Goal: Task Accomplishment & Management: Manage account settings

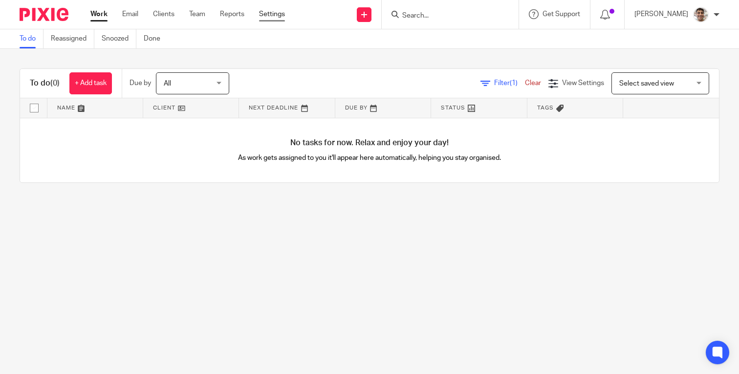
click at [269, 14] on link "Settings" at bounding box center [272, 14] width 26 height 10
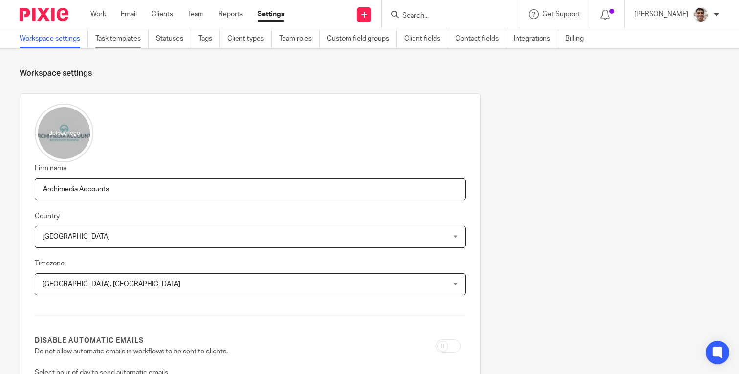
click at [124, 35] on link "Task templates" at bounding box center [121, 38] width 53 height 19
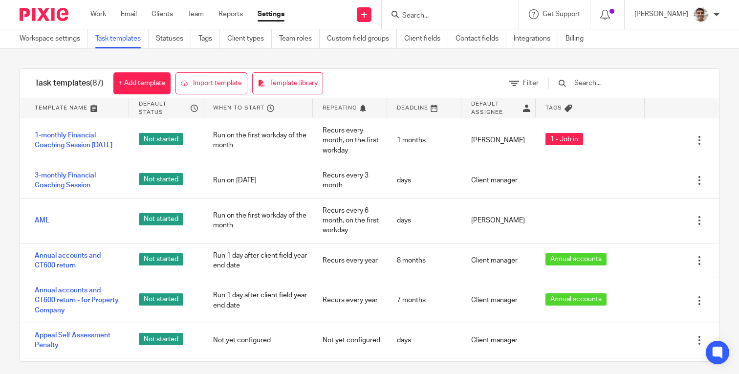
click at [648, 85] on input "text" at bounding box center [630, 83] width 114 height 11
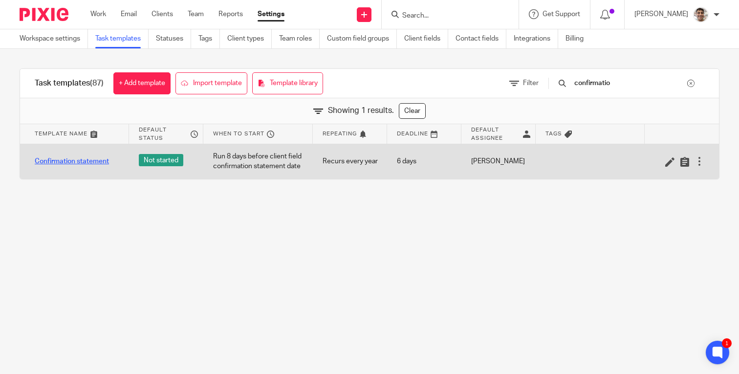
type input "confirmatio"
click at [95, 163] on link "Confirmation statement" at bounding box center [72, 161] width 74 height 10
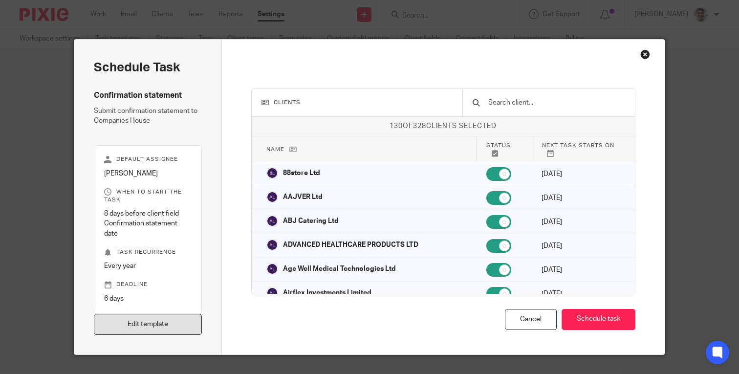
click at [124, 324] on link "Edit template" at bounding box center [148, 324] width 108 height 21
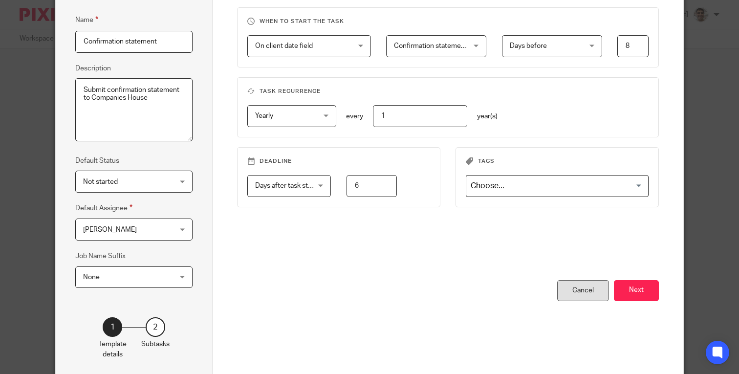
scroll to position [123, 0]
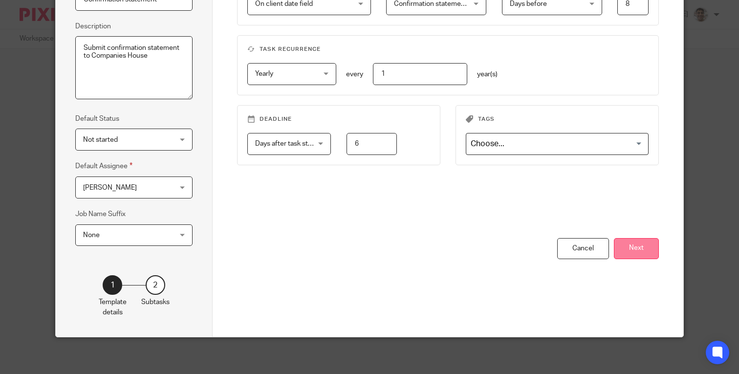
click at [644, 248] on button "Next" at bounding box center [635, 248] width 45 height 21
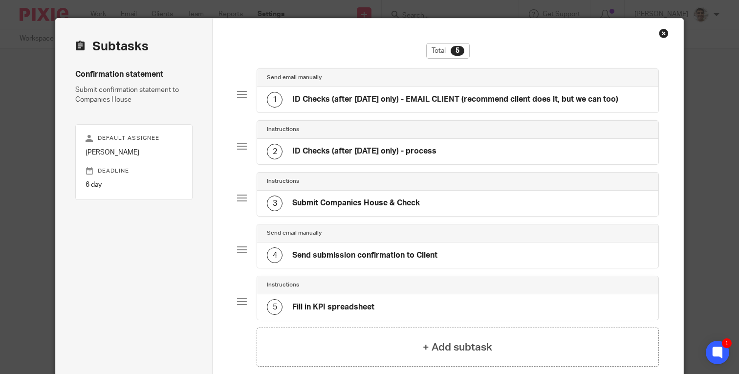
click at [385, 144] on div "2 ID Checks (after Nov25 only) - process" at bounding box center [351, 152] width 169 height 16
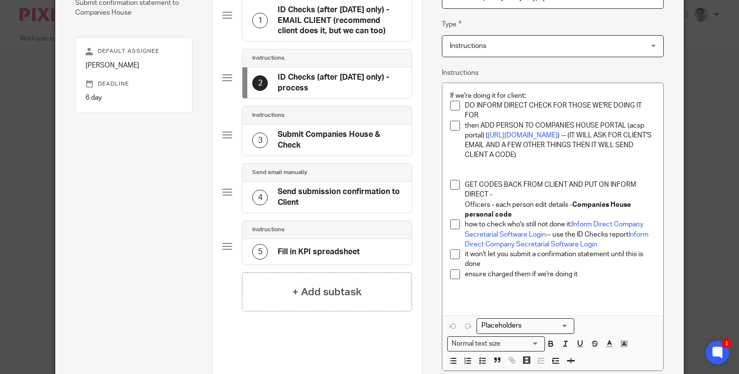
scroll to position [107, 0]
click at [465, 196] on p "GET CODES BACK FROM CLIENT AND PUT ON INFORM DIRECT -" at bounding box center [560, 190] width 190 height 20
click at [519, 220] on p "Officers - each person edit details - Companies House personal code" at bounding box center [560, 210] width 190 height 20
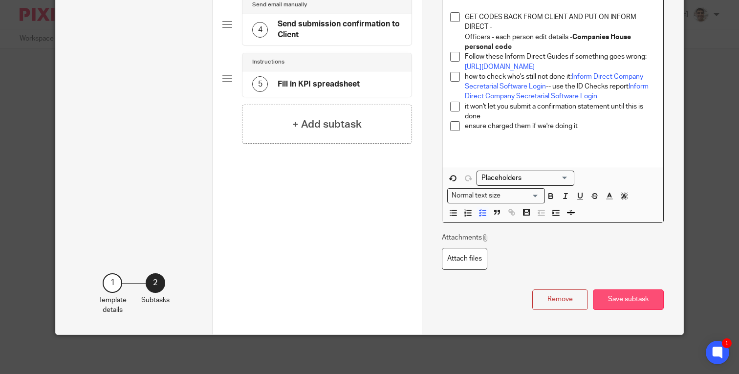
click at [643, 300] on button "Save subtask" at bounding box center [627, 299] width 71 height 21
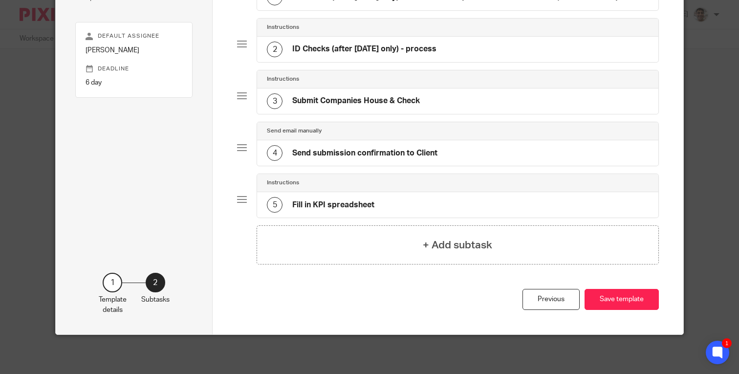
scroll to position [123, 0]
click at [634, 302] on button "Save template" at bounding box center [621, 299] width 74 height 21
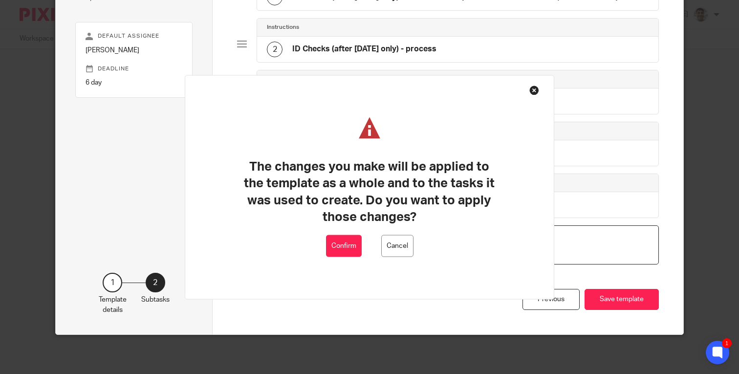
click at [336, 244] on button "Confirm" at bounding box center [344, 246] width 36 height 22
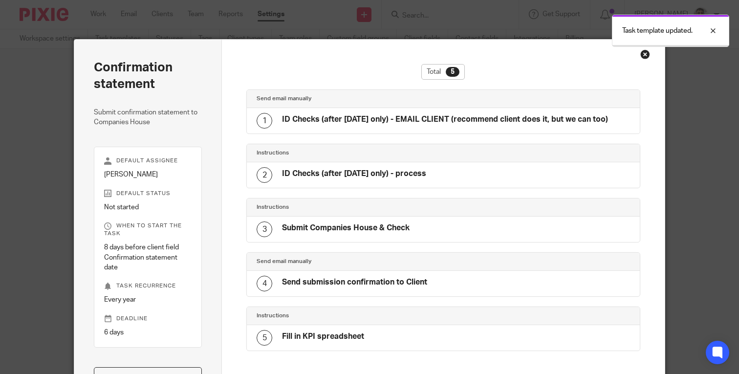
scroll to position [16, 0]
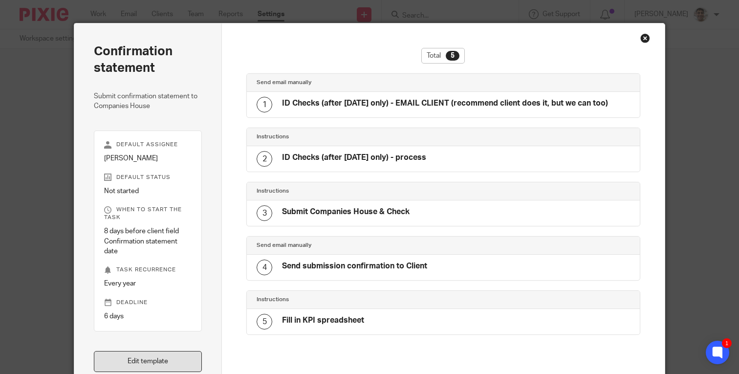
click at [159, 366] on link "Edit template" at bounding box center [148, 361] width 108 height 21
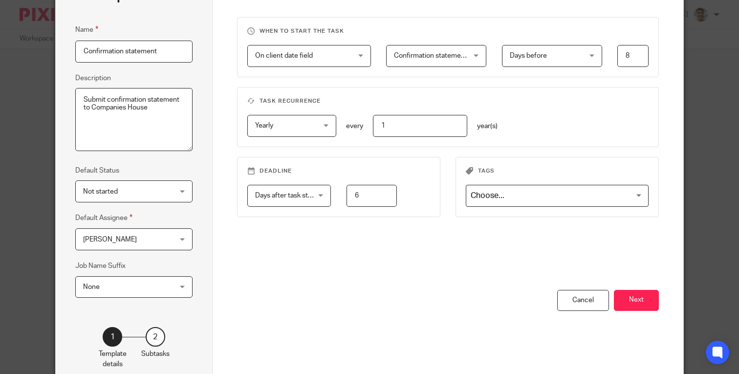
scroll to position [118, 0]
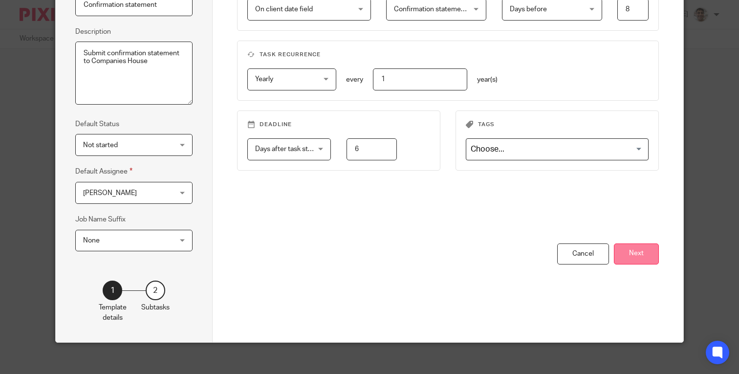
click at [638, 255] on button "Next" at bounding box center [635, 253] width 45 height 21
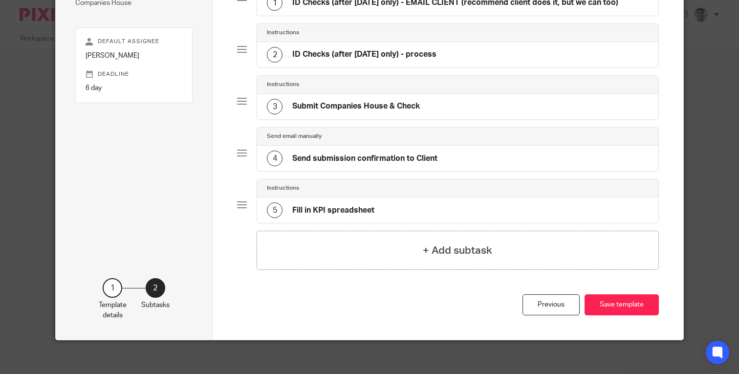
click at [363, 52] on h4 "ID Checks (after [DATE] only) - process" at bounding box center [364, 54] width 144 height 10
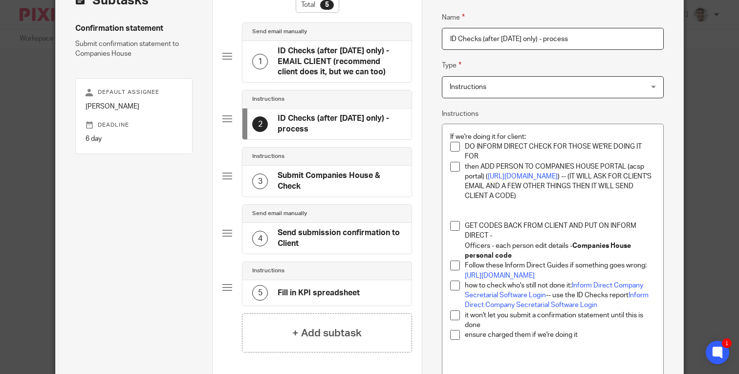
scroll to position [68, 0]
click at [510, 153] on p "DO INFORM DIRECT CHECK FOR THOSE WE'RE DOING IT FOR" at bounding box center [560, 151] width 190 height 20
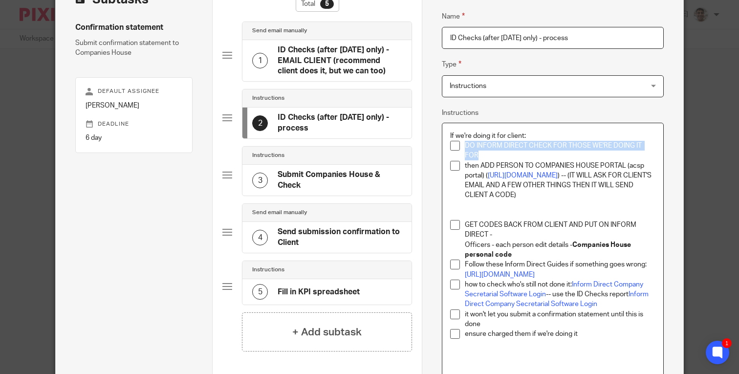
drag, startPoint x: 497, startPoint y: 157, endPoint x: 465, endPoint y: 144, distance: 35.5
click at [465, 144] on p "DO INFORM DIRECT CHECK FOR THOSE WE'RE DOING IT FOR" at bounding box center [560, 151] width 190 height 20
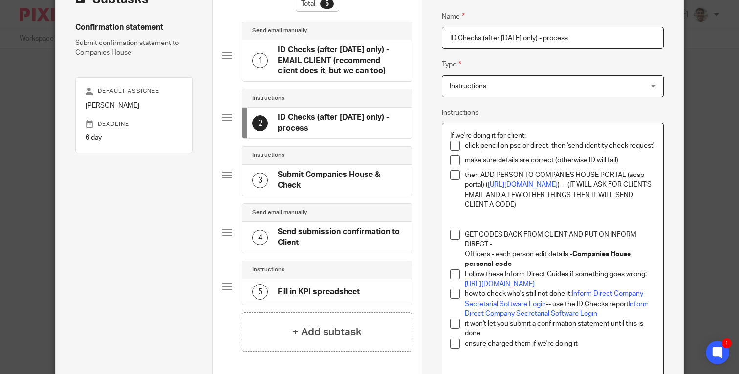
click at [520, 160] on p "make sure details are correct (otherwise ID will fail)" at bounding box center [560, 160] width 190 height 10
click at [656, 160] on div "If we're doing it for client: click pencil on psc or direct, then 'send identit…" at bounding box center [552, 253] width 221 height 261
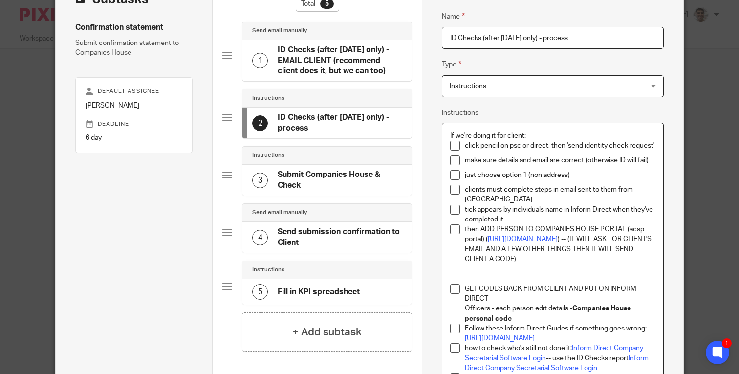
click at [481, 229] on p "then ADD PERSON TO COMPANIES HOUSE PORTAL (acsp portal) ( [URL][DOMAIN_NAME] ) …" at bounding box center [560, 244] width 190 height 40
click at [564, 264] on p "then you need to ADD PERSON TO COMPANIES HOUSE PORTAL (acsp portal) ( [URL][DOM…" at bounding box center [560, 244] width 190 height 40
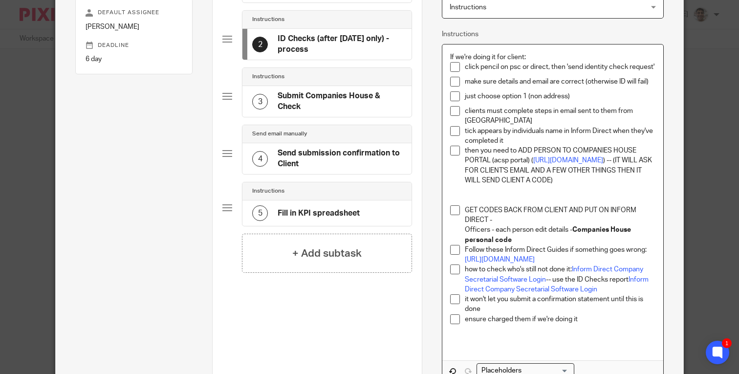
scroll to position [164, 0]
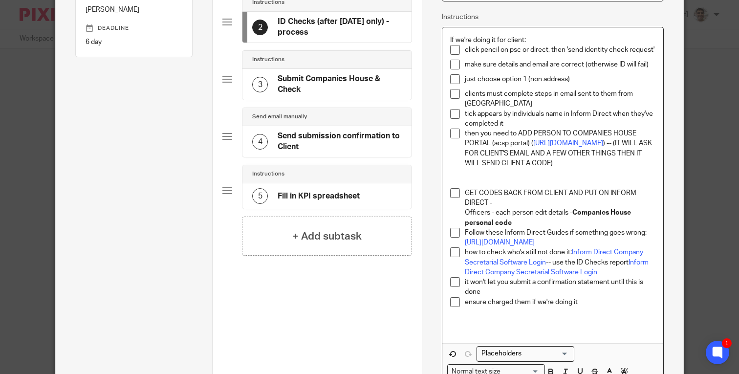
click at [545, 184] on p at bounding box center [552, 178] width 205 height 20
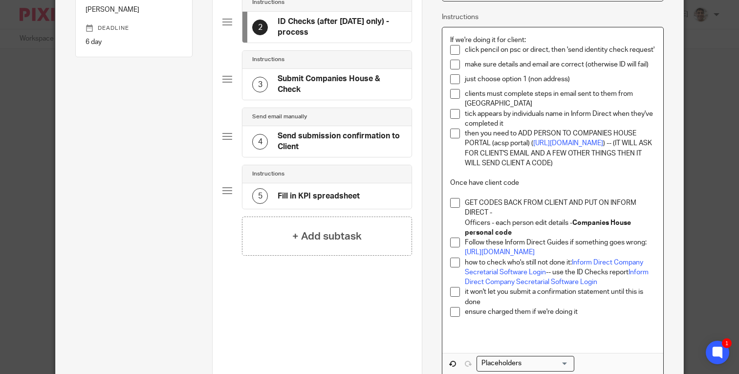
click at [549, 168] on p "then you need to ADD PERSON TO COMPANIES HOUSE PORTAL (acsp portal) ( https://f…" at bounding box center [560, 148] width 190 height 40
click at [521, 194] on p "Once have client code" at bounding box center [552, 188] width 205 height 20
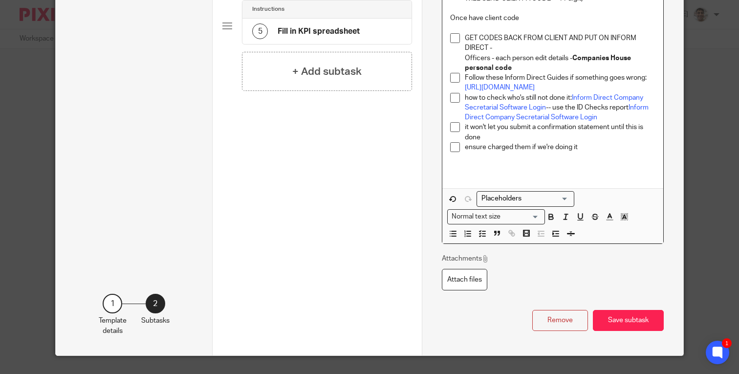
scroll to position [369, 0]
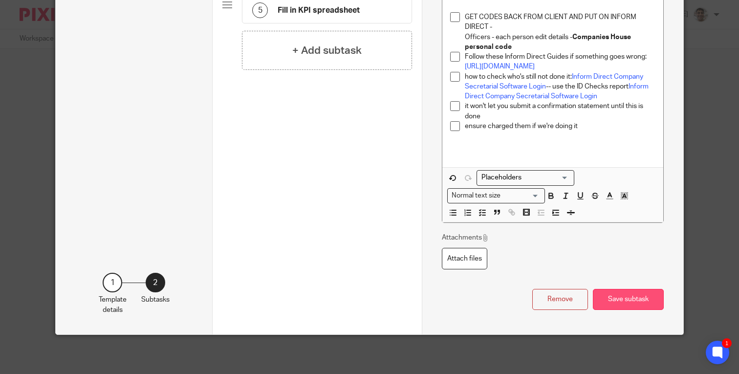
click at [629, 303] on button "Save subtask" at bounding box center [627, 299] width 71 height 21
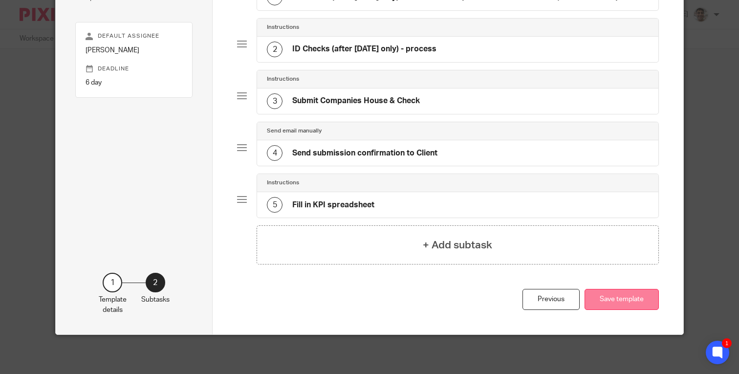
click at [600, 297] on button "Save template" at bounding box center [621, 299] width 74 height 21
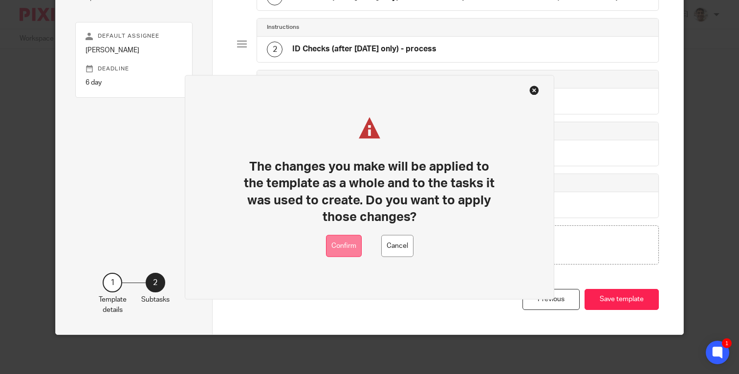
click at [338, 241] on button "Confirm" at bounding box center [344, 246] width 36 height 22
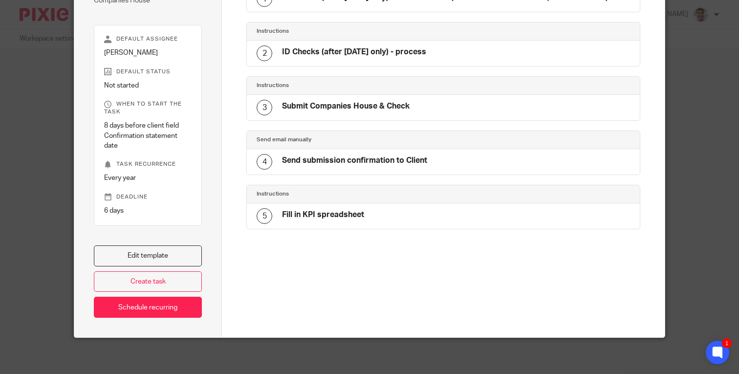
scroll to position [127, 0]
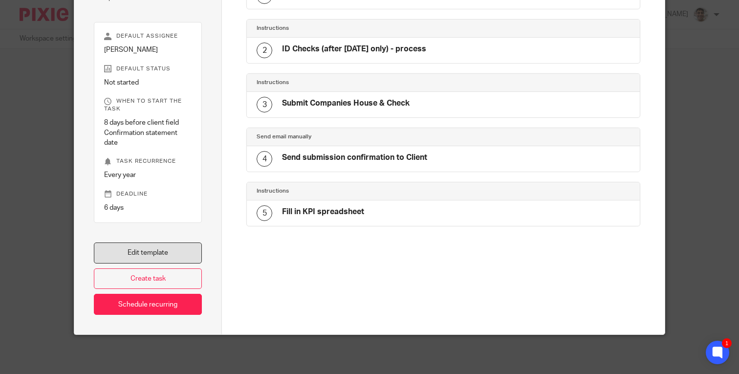
click at [156, 249] on link "Edit template" at bounding box center [148, 252] width 108 height 21
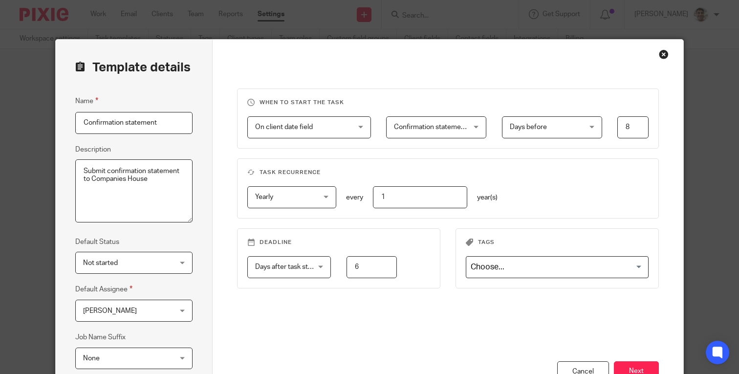
click at [666, 53] on div "Close this dialog window" at bounding box center [663, 54] width 10 height 10
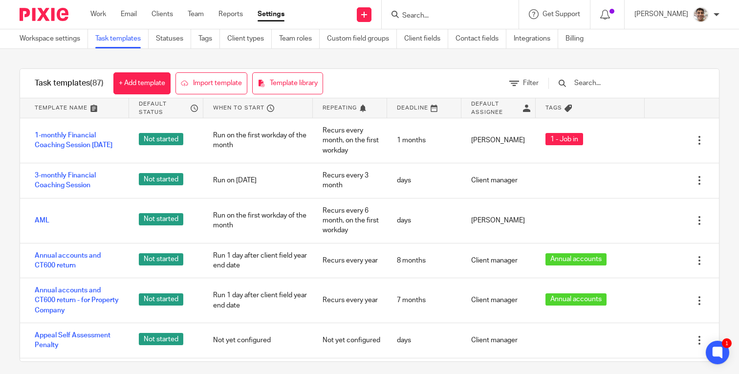
click at [11, 127] on div "Task templates (87) + Add template Import template Template library Filter Temp…" at bounding box center [369, 215] width 739 height 332
click at [636, 81] on input "text" at bounding box center [630, 83] width 114 height 11
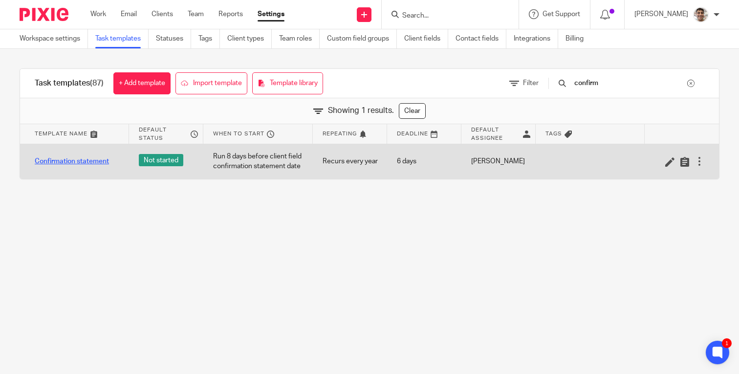
type input "confirm"
click at [93, 158] on link "Confirmation statement" at bounding box center [72, 161] width 74 height 10
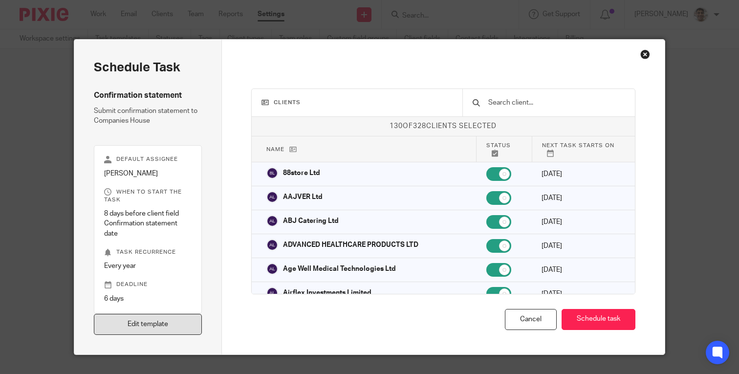
click at [141, 319] on link "Edit template" at bounding box center [148, 324] width 108 height 21
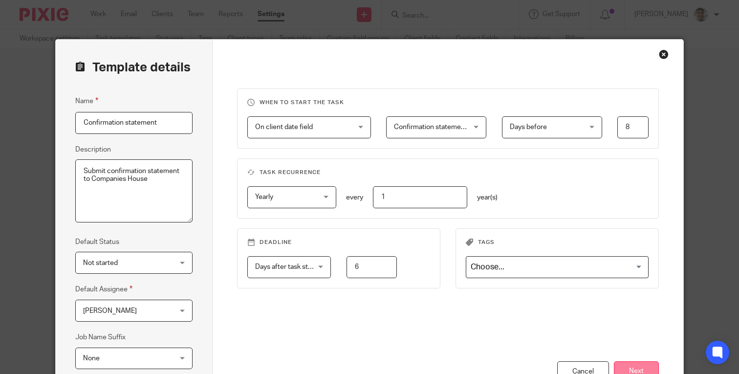
click at [633, 364] on button "Next" at bounding box center [635, 371] width 45 height 21
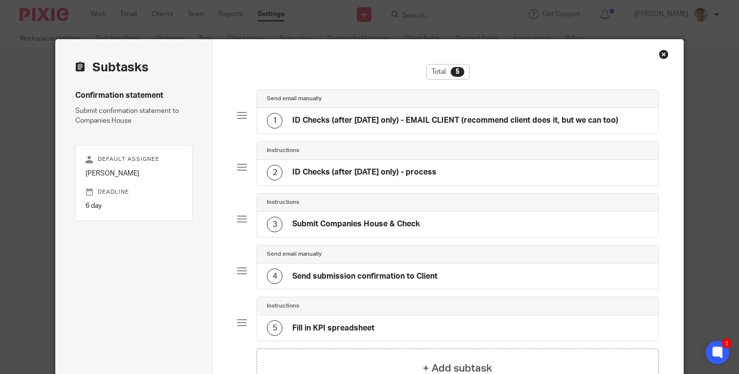
click at [403, 157] on div "Instructions" at bounding box center [457, 151] width 401 height 18
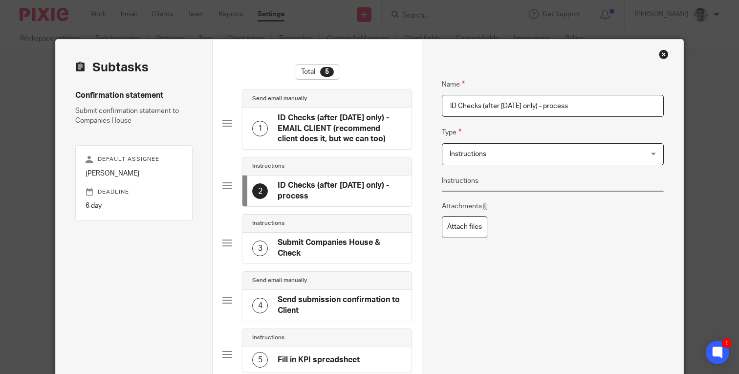
click at [328, 119] on h4 "ID Checks (after Nov25 only) - EMAIL CLIENT (recommend client does it, but we c…" at bounding box center [339, 128] width 124 height 31
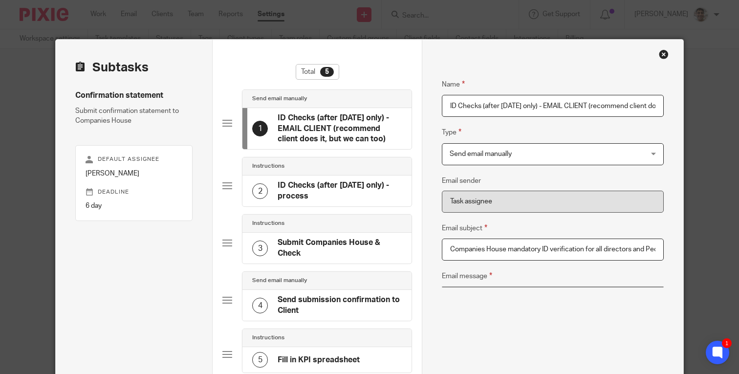
click at [320, 171] on div "Instructions" at bounding box center [326, 166] width 169 height 18
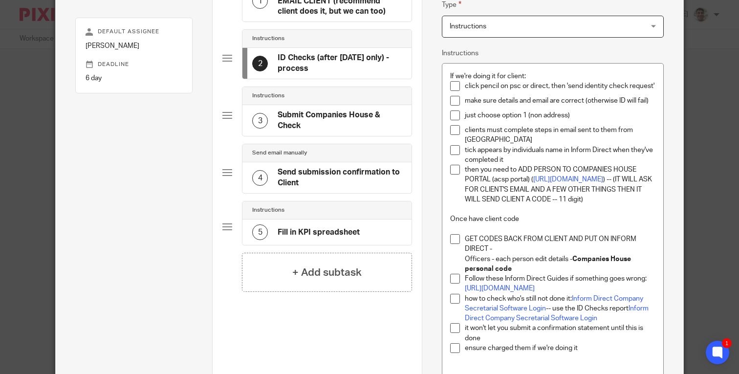
scroll to position [130, 0]
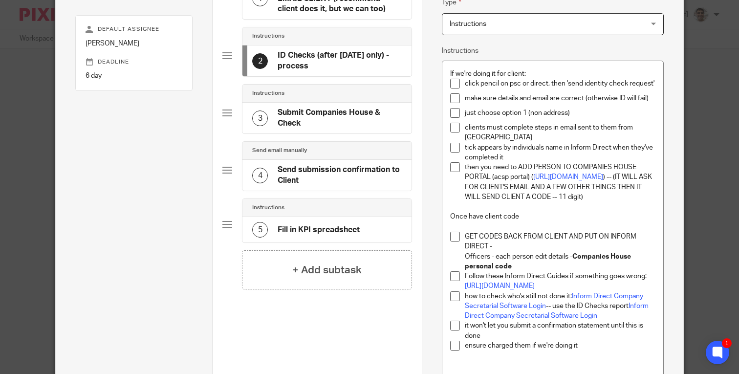
click at [603, 202] on p "then you need to ADD PERSON TO COMPANIES HOUSE PORTAL (acsp portal) ( https://f…" at bounding box center [560, 182] width 190 height 40
click at [613, 190] on p "then you need to ADD PERSON TO COMPANIES HOUSE PORTAL (acsp portal) ( https://f…" at bounding box center [560, 182] width 190 height 40
click at [624, 196] on p "then you need to ADD PERSON TO COMPANIES HOUSE PORTAL (acsp portal) ( https://f…" at bounding box center [560, 182] width 190 height 40
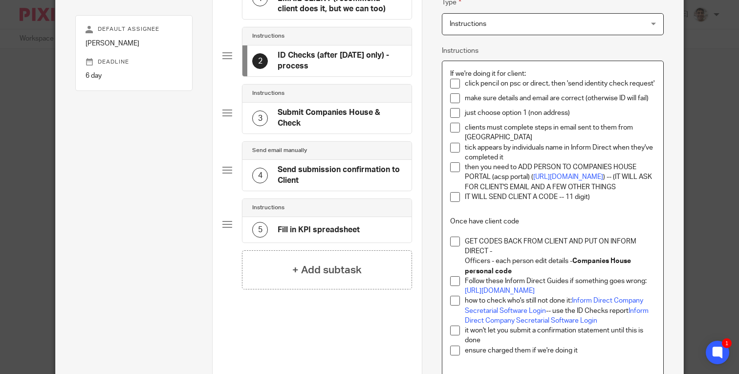
click at [641, 192] on p "then you need to ADD PERSON TO COMPANIES HOUSE PORTAL (acsp portal) ( https://f…" at bounding box center [560, 177] width 190 height 30
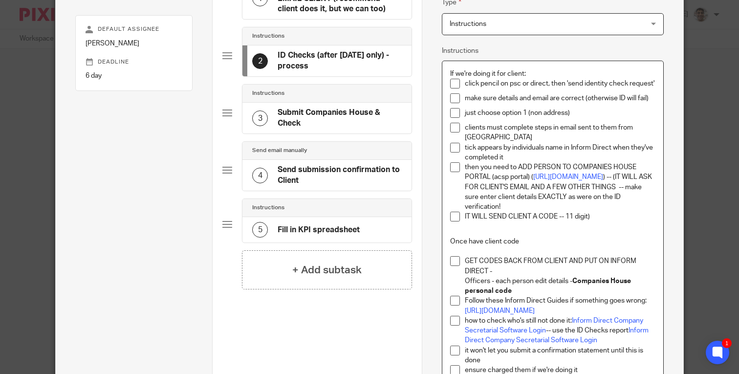
scroll to position [393, 0]
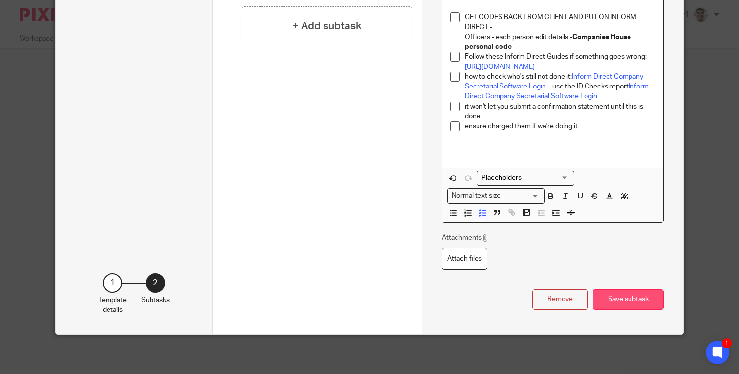
click at [624, 293] on button "Save subtask" at bounding box center [627, 299] width 71 height 21
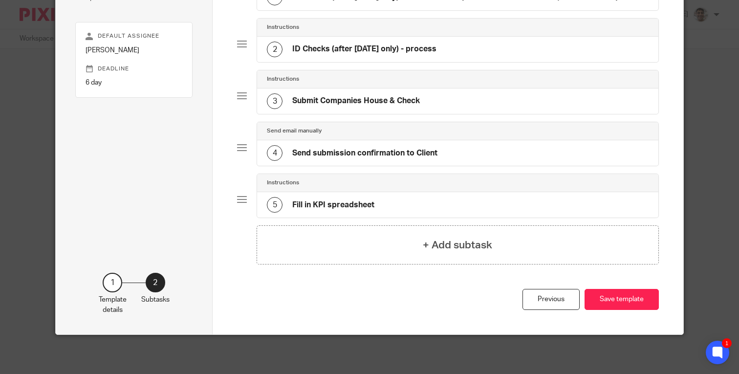
click at [583, 307] on div "Previous Save template" at bounding box center [447, 311] width 421 height 45
click at [604, 298] on button "Save template" at bounding box center [621, 299] width 74 height 21
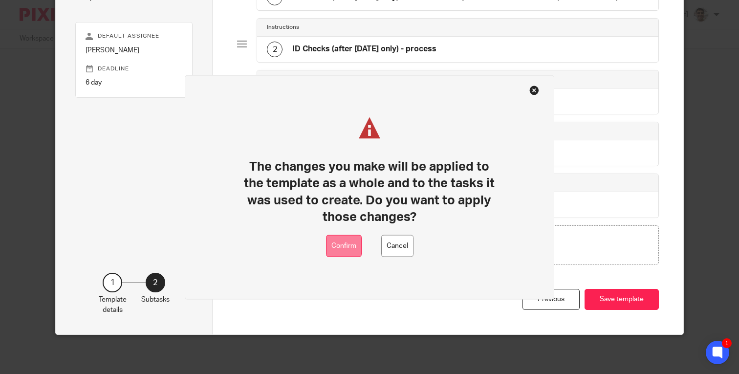
click at [343, 249] on button "Confirm" at bounding box center [344, 246] width 36 height 22
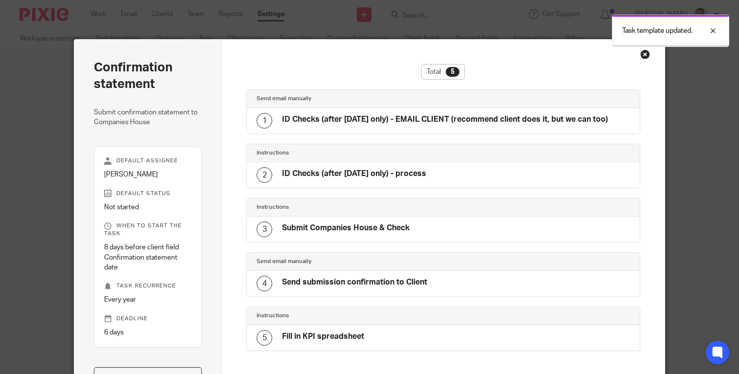
scroll to position [16, 0]
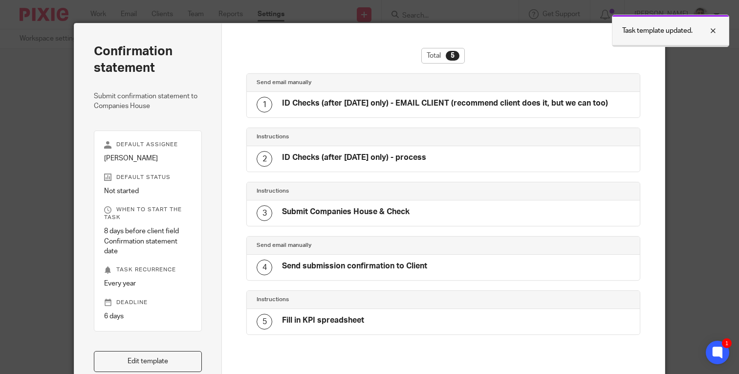
click at [712, 27] on div at bounding box center [705, 31] width 26 height 12
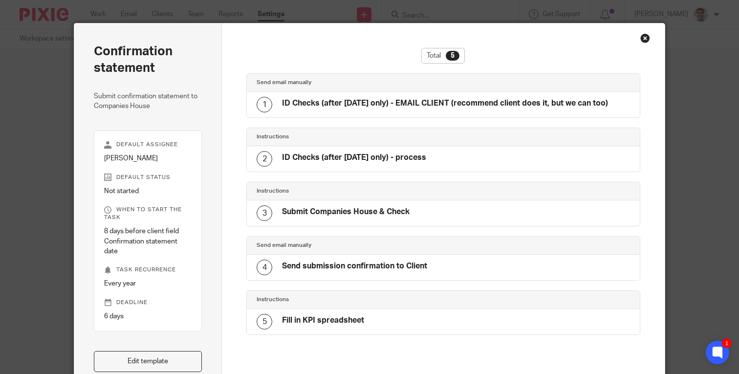
click at [647, 40] on div "Close this dialog window" at bounding box center [645, 38] width 10 height 10
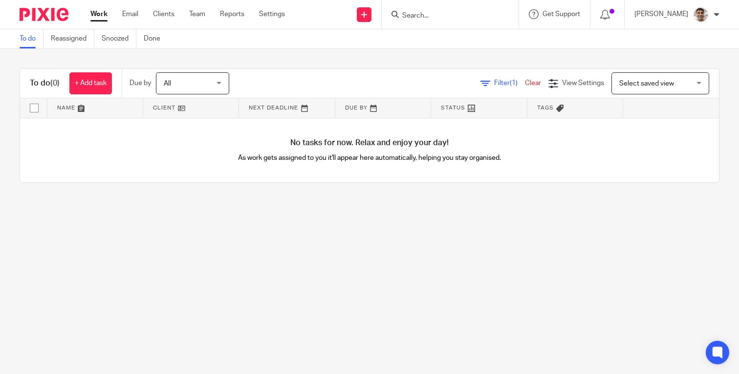
click at [204, 233] on main "To do Reassigned Snoozed Done To do (0) + Add task Due by All All Today Tomorro…" at bounding box center [369, 187] width 739 height 374
click at [225, 233] on main "To do Reassigned Snoozed Done To do (0) + Add task Due by All All Today Tomorro…" at bounding box center [369, 187] width 739 height 374
click at [429, 16] on input "Search" at bounding box center [445, 16] width 88 height 9
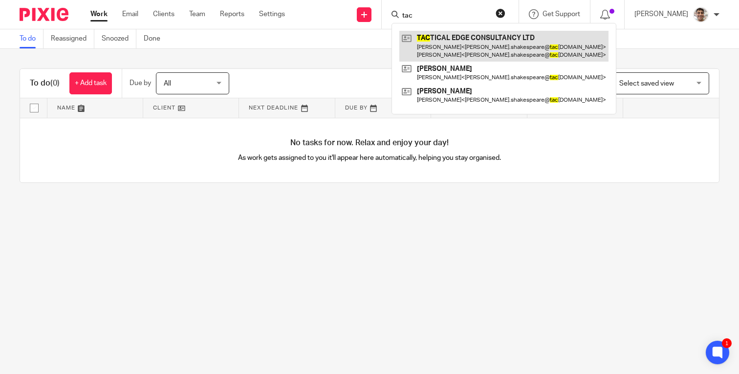
type input "tac"
click at [451, 43] on link at bounding box center [503, 46] width 209 height 30
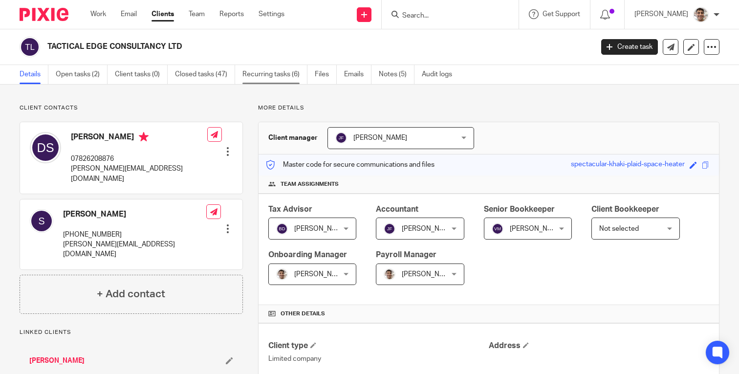
click at [263, 74] on link "Recurring tasks (6)" at bounding box center [274, 74] width 65 height 19
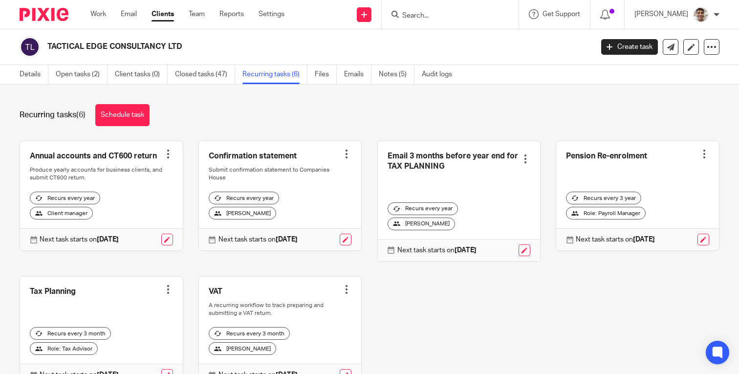
click at [507, 112] on div "Recurring tasks (6) Schedule task" at bounding box center [369, 115] width 699 height 22
click at [469, 110] on div "Recurring tasks (6) Schedule task" at bounding box center [369, 115] width 699 height 22
click at [505, 107] on div "Recurring tasks (6) Schedule task" at bounding box center [369, 115] width 699 height 22
click at [465, 107] on div "Recurring tasks (6) Schedule task" at bounding box center [369, 115] width 699 height 22
click at [482, 107] on div "Recurring tasks (6) Schedule task" at bounding box center [369, 115] width 699 height 22
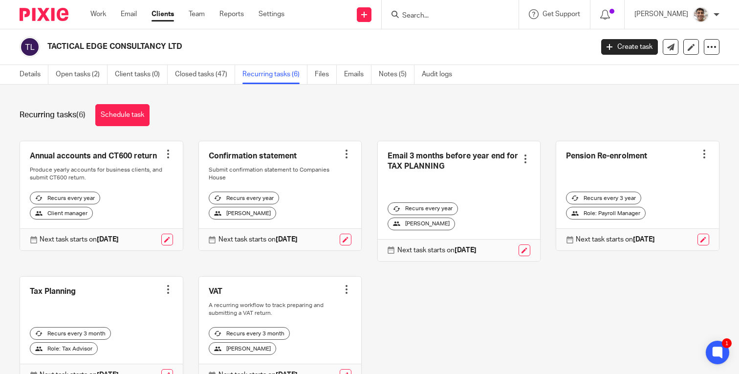
click at [446, 106] on div "Recurring tasks (6) Schedule task" at bounding box center [369, 115] width 699 height 22
click at [127, 118] on link "Schedule task" at bounding box center [122, 115] width 54 height 22
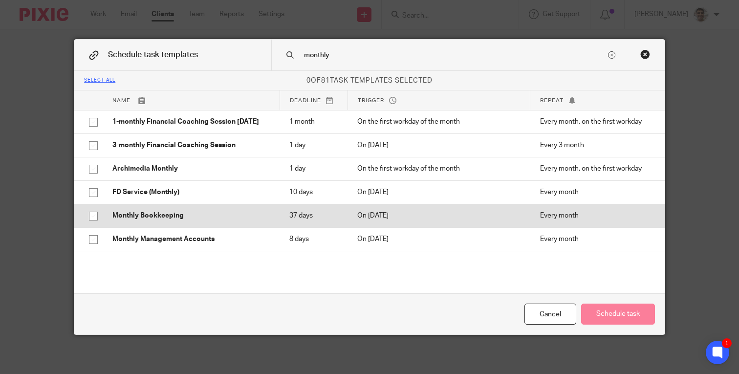
type input "monthly"
click at [195, 220] on p "Monthly Bookkeeping" at bounding box center [190, 216] width 157 height 10
checkbox input "true"
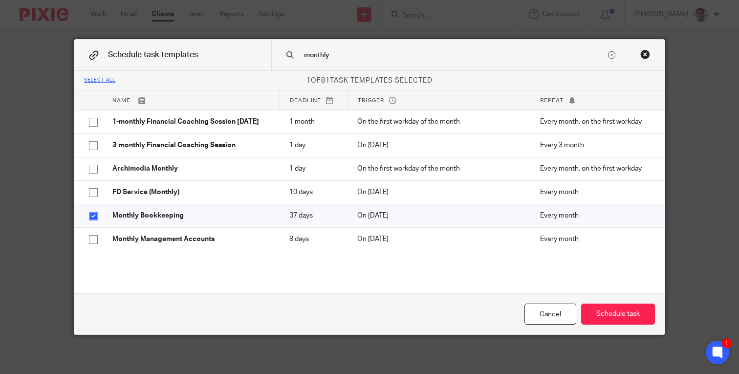
click at [320, 56] on input "monthly" at bounding box center [454, 55] width 303 height 11
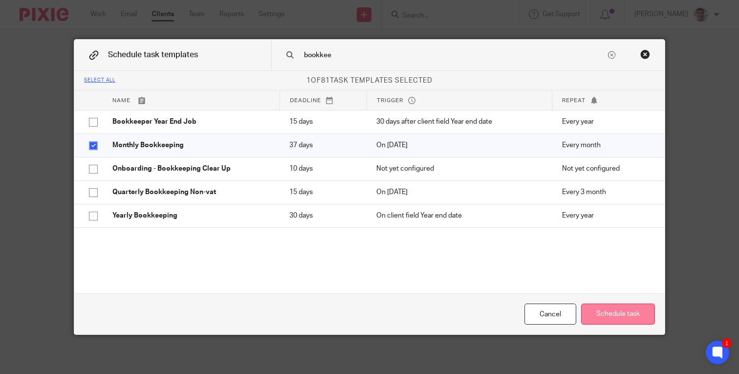
type input "bookkee"
click at [616, 315] on button "Schedule task" at bounding box center [618, 313] width 74 height 21
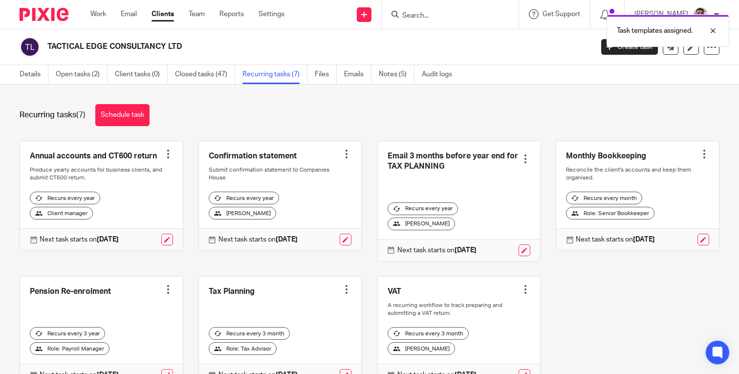
click at [529, 106] on div "Recurring tasks (7) Schedule task" at bounding box center [369, 115] width 699 height 22
click at [572, 106] on div "Recurring tasks (7) Schedule task" at bounding box center [369, 115] width 699 height 22
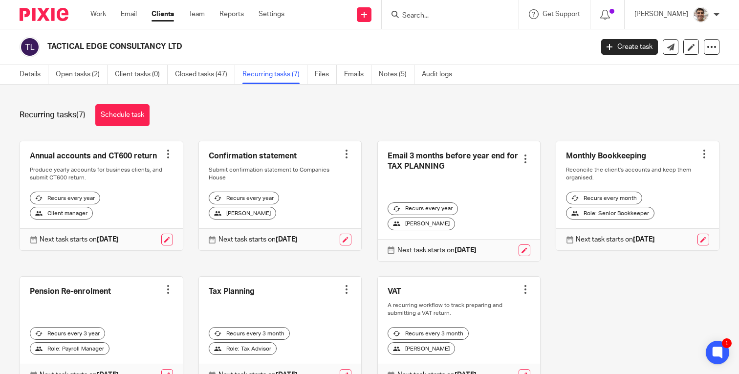
click at [303, 113] on div "Recurring tasks (7) Schedule task" at bounding box center [369, 115] width 699 height 22
click at [271, 110] on div "Recurring tasks (7) Schedule task" at bounding box center [369, 115] width 699 height 22
click at [312, 109] on div "Recurring tasks (7) Schedule task" at bounding box center [369, 115] width 699 height 22
click at [53, 18] on img at bounding box center [44, 14] width 49 height 13
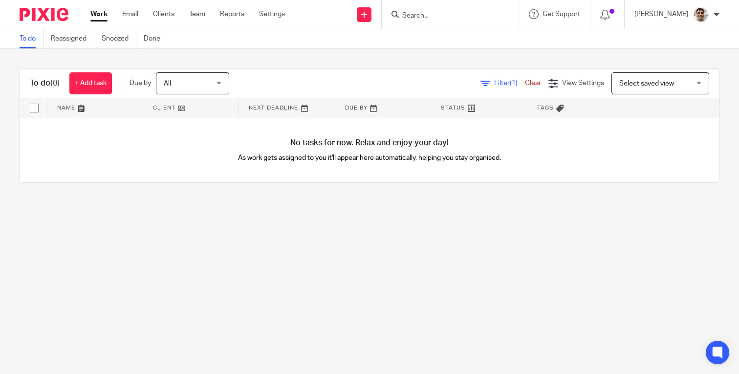
drag, startPoint x: 350, startPoint y: 271, endPoint x: 387, endPoint y: 256, distance: 39.5
click at [352, 271] on main "To do Reassigned Snoozed Done To do (0) + Add task Due by All All [DATE] [DATE]…" at bounding box center [369, 187] width 739 height 374
click at [387, 256] on main "To do Reassigned Snoozed Done To do (0) + Add task Due by All All [DATE] [DATE]…" at bounding box center [369, 187] width 739 height 374
